Goal: Information Seeking & Learning: Learn about a topic

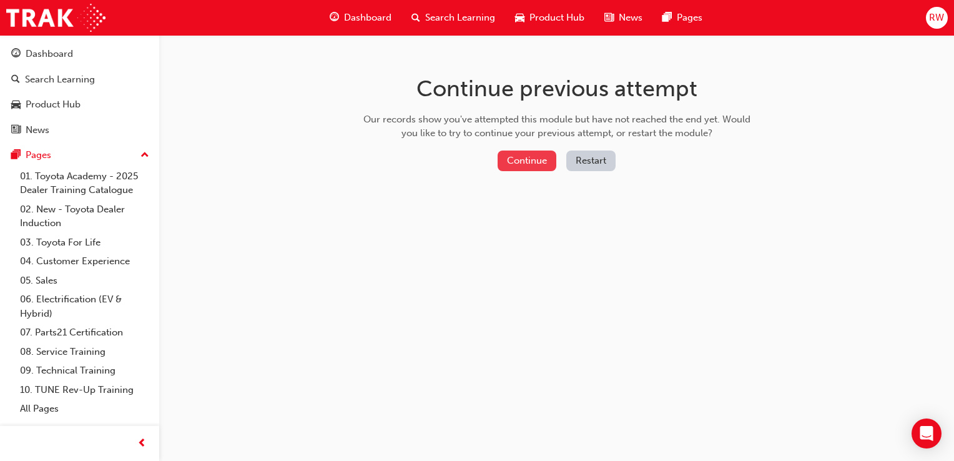
click at [539, 158] on button "Continue" at bounding box center [527, 160] width 59 height 21
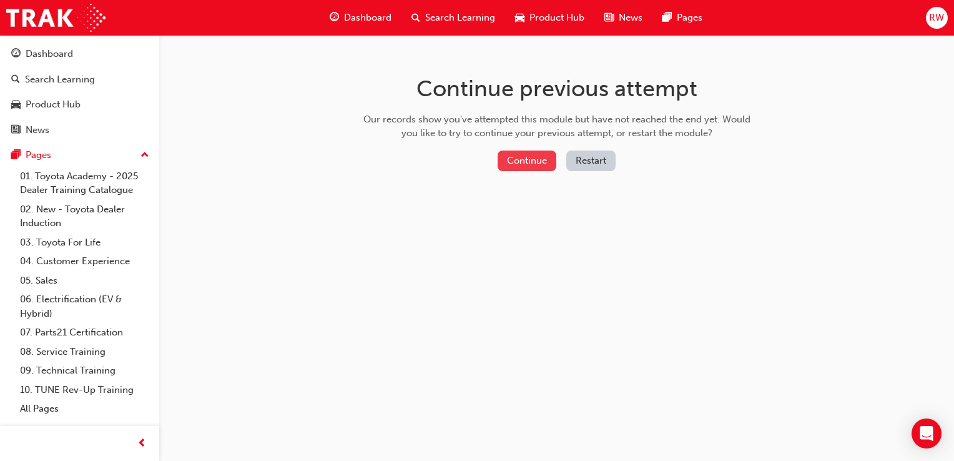
click at [529, 160] on button "Continue" at bounding box center [527, 160] width 59 height 21
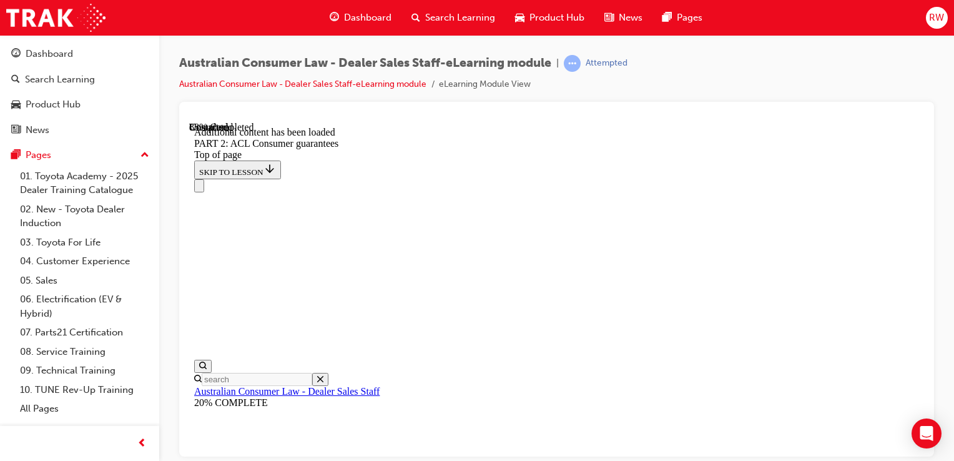
scroll to position [1849, 0]
drag, startPoint x: 593, startPoint y: 304, endPoint x: 911, endPoint y: 335, distance: 319.2
drag, startPoint x: 623, startPoint y: 399, endPoint x: 622, endPoint y: 391, distance: 7.6
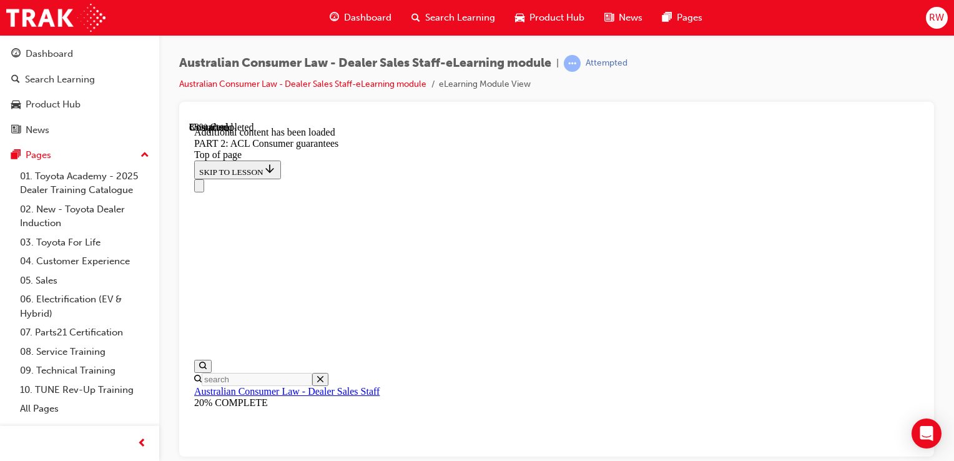
drag, startPoint x: 544, startPoint y: 250, endPoint x: 789, endPoint y: 267, distance: 245.3
drag, startPoint x: 789, startPoint y: 267, endPoint x: 753, endPoint y: 340, distance: 81.5
